Goal: Information Seeking & Learning: Learn about a topic

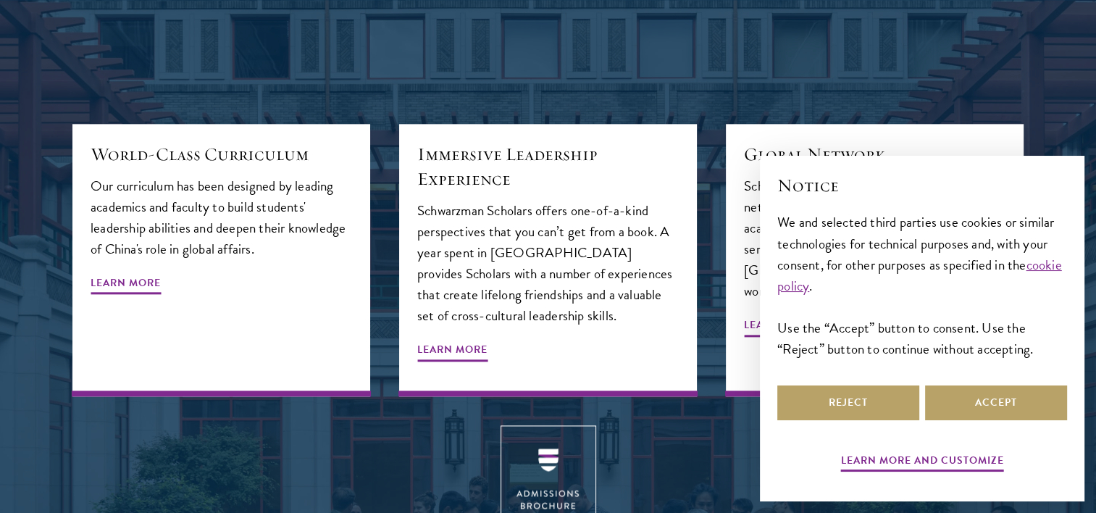
scroll to position [1666, 0]
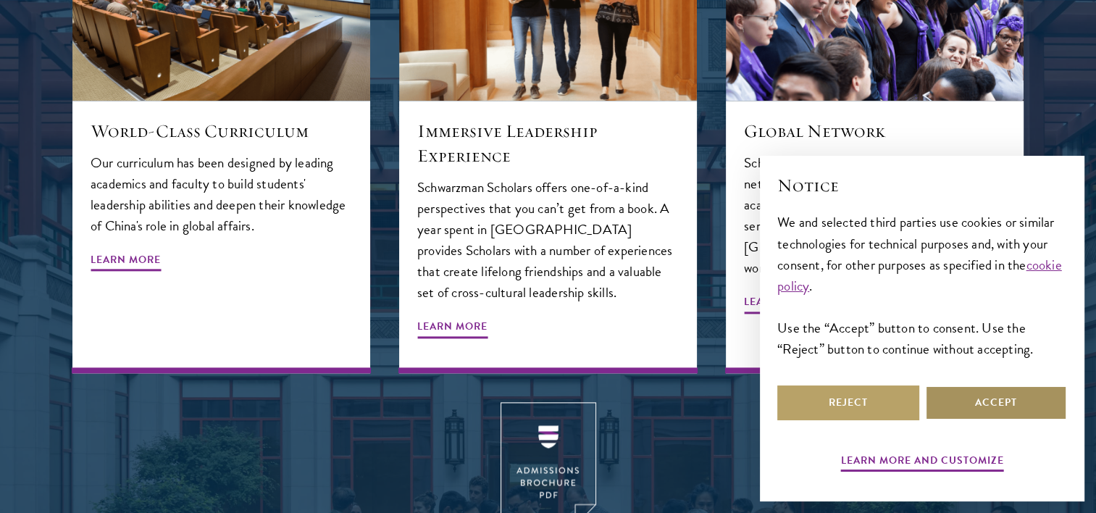
click at [998, 391] on button "Accept" at bounding box center [996, 402] width 142 height 35
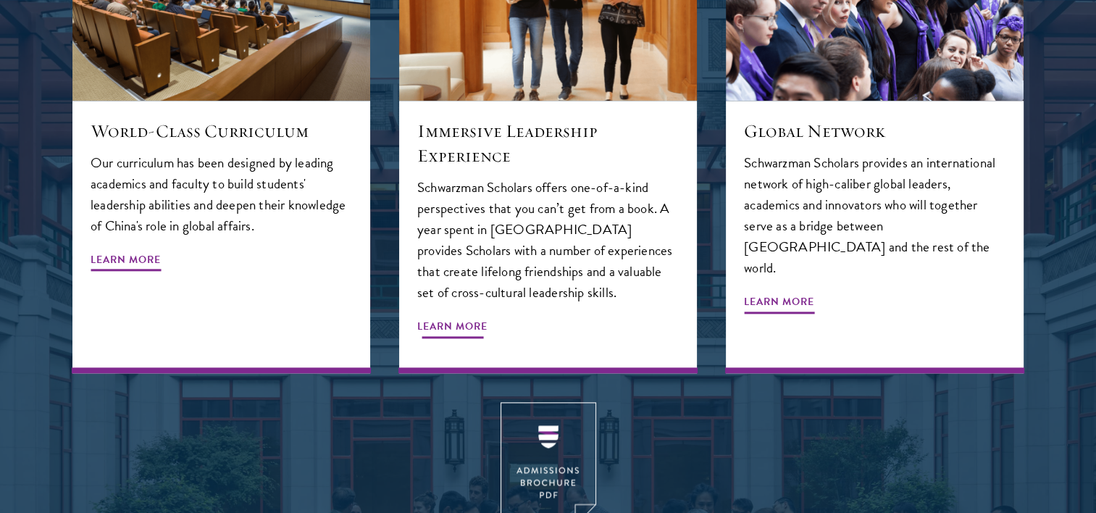
scroll to position [2028, 0]
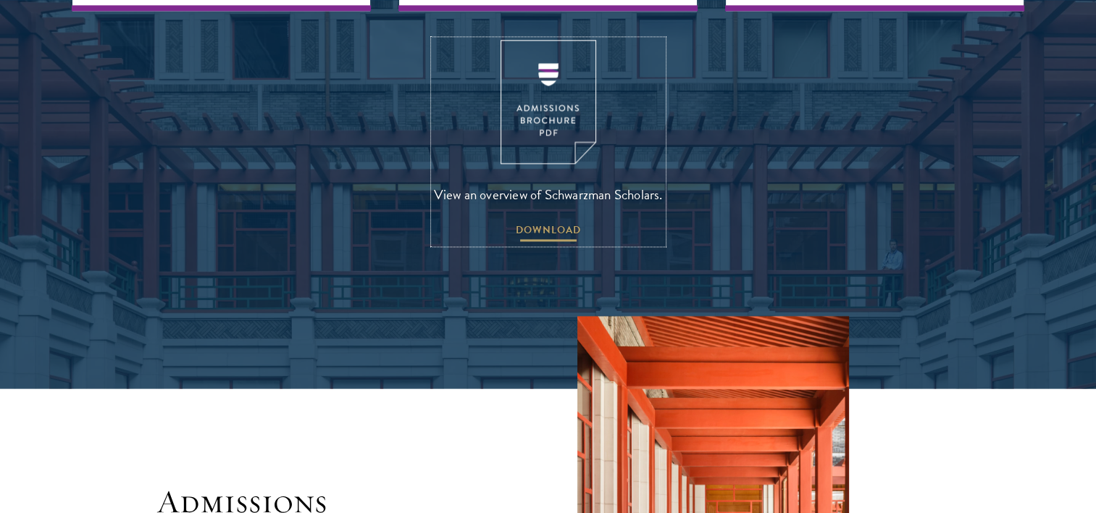
click at [542, 221] on span "DOWNLOAD" at bounding box center [548, 232] width 65 height 22
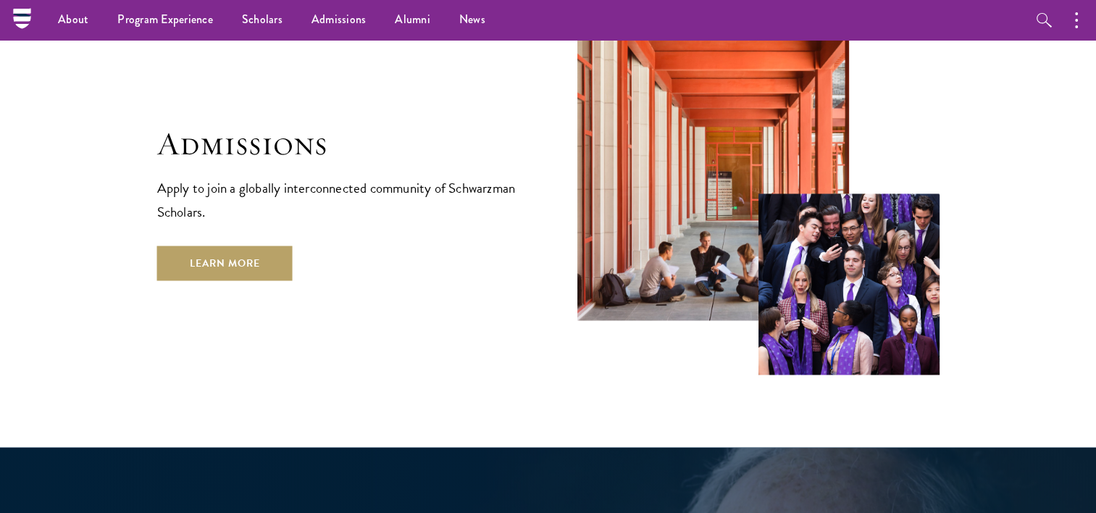
scroll to position [2246, 0]
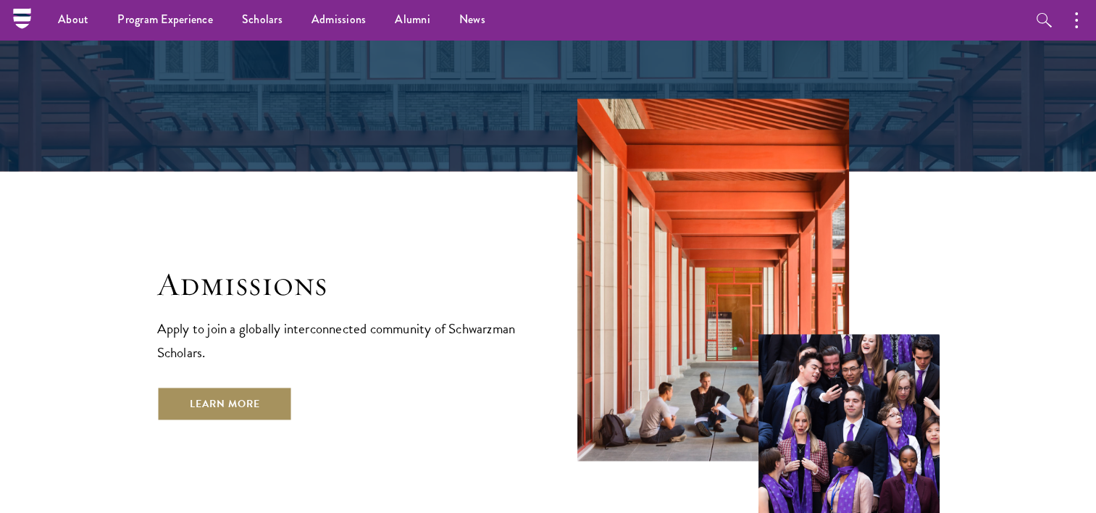
click at [247, 386] on link "Learn More" at bounding box center [224, 403] width 135 height 35
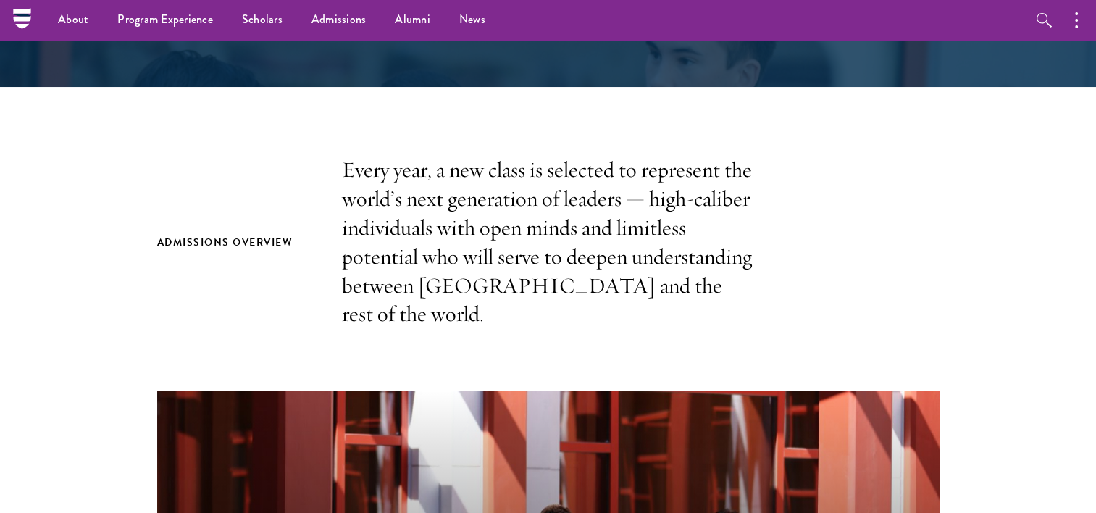
scroll to position [362, 0]
click at [239, 233] on h2 "Admissions Overview" at bounding box center [235, 242] width 156 height 18
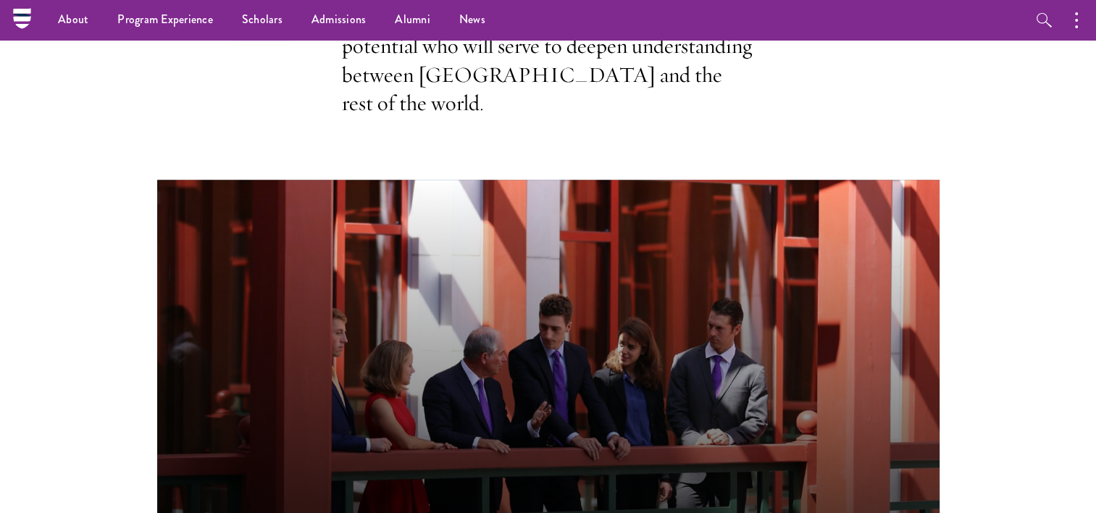
scroll to position [652, 0]
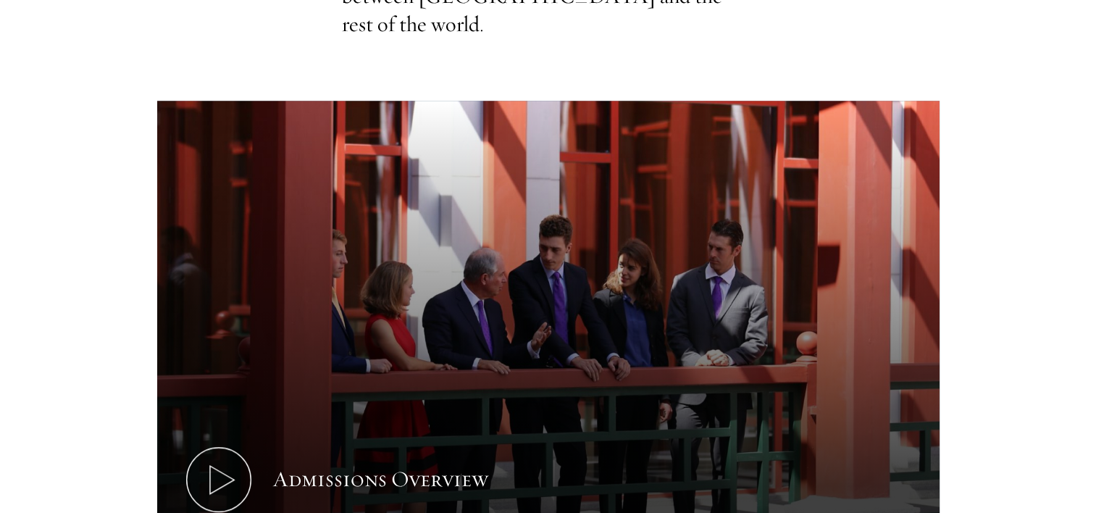
click at [87, 246] on section "Admissions Overview Every year, a new class is selected to represent the world’…" at bounding box center [548, 294] width 1096 height 856
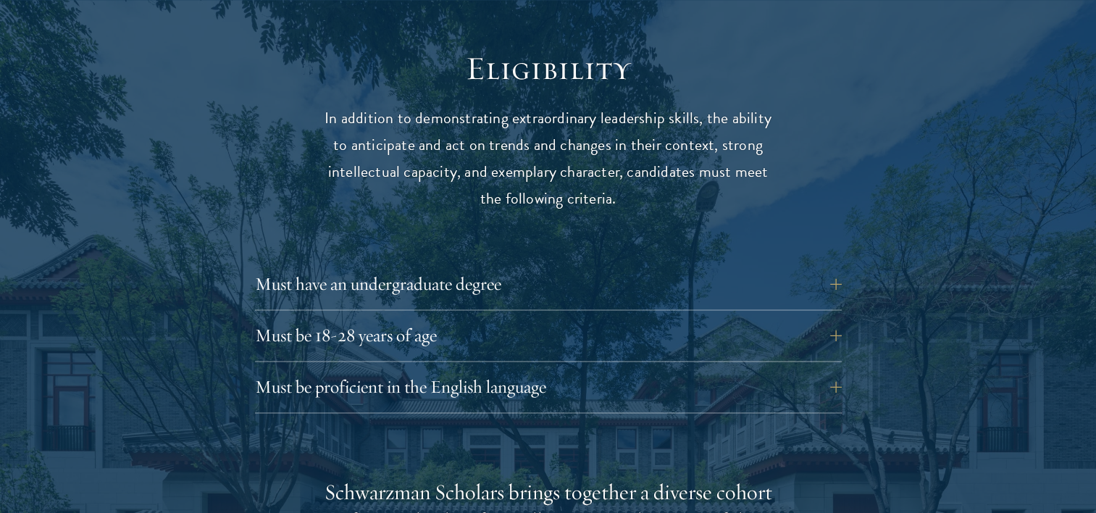
scroll to position [2028, 0]
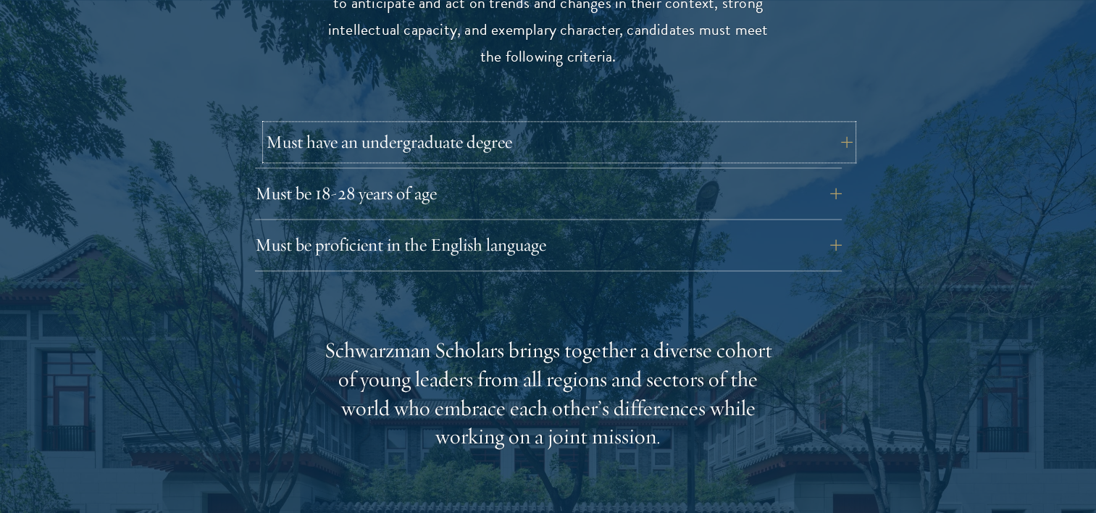
click at [399, 125] on button "Must have an undergraduate degree" at bounding box center [559, 142] width 587 height 35
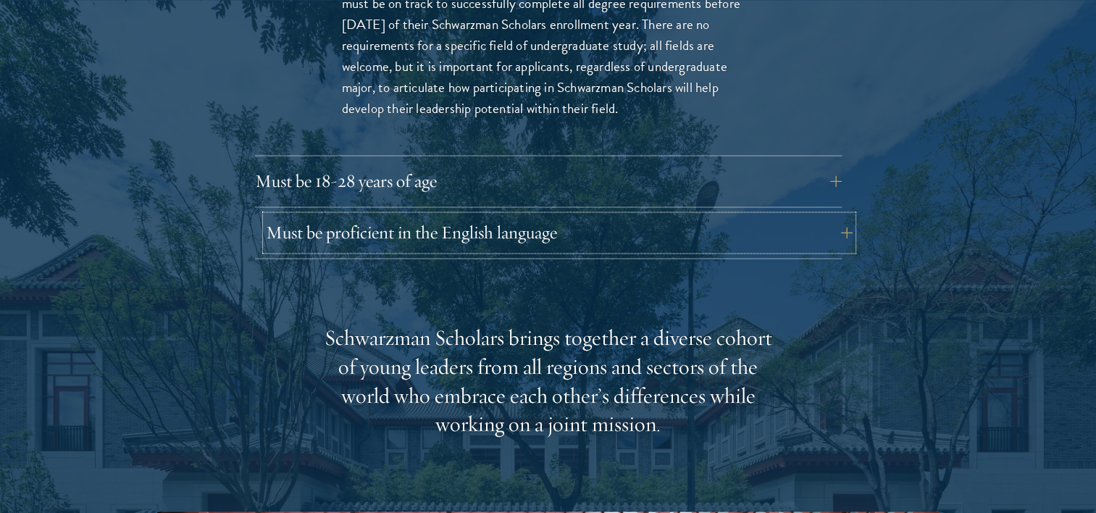
click at [390, 215] on button "Must be proficient in the English language" at bounding box center [559, 232] width 587 height 35
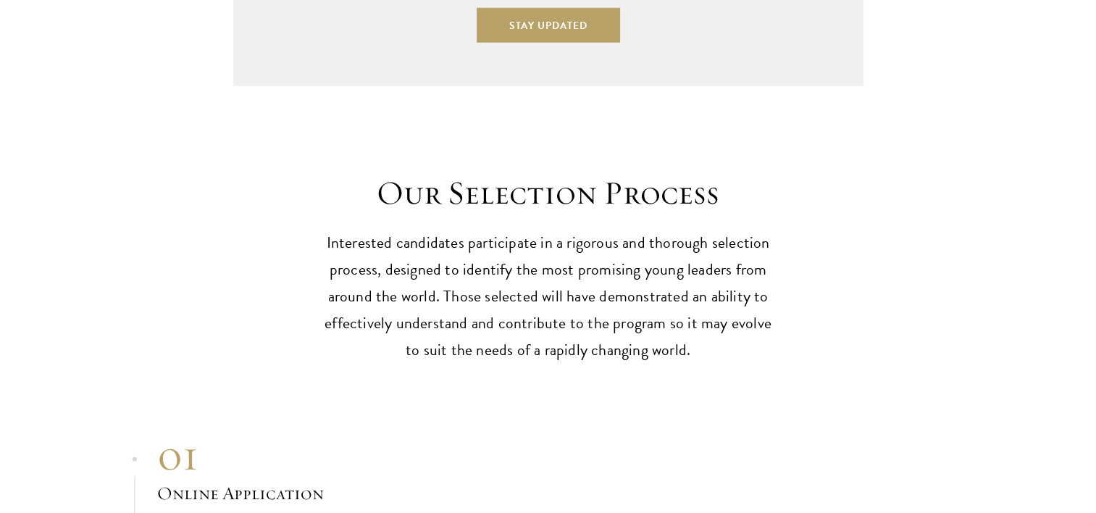
scroll to position [4518, 0]
